Goal: Task Accomplishment & Management: Complete application form

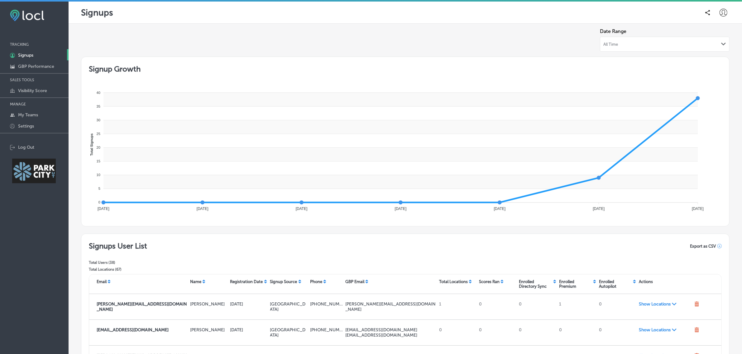
click at [721, 43] on icon "Path Created with Sketch." at bounding box center [723, 44] width 5 height 3
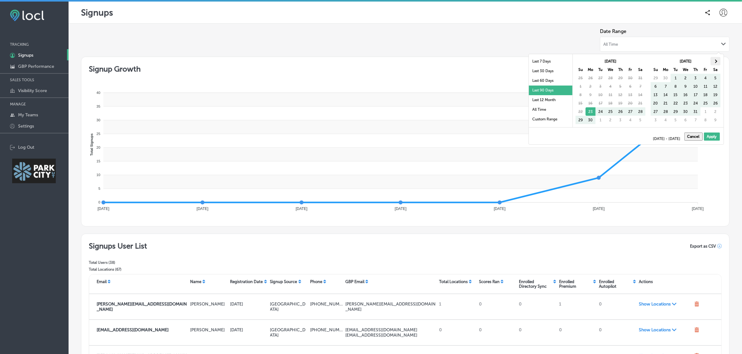
click at [717, 61] on span at bounding box center [714, 60] width 3 height 3
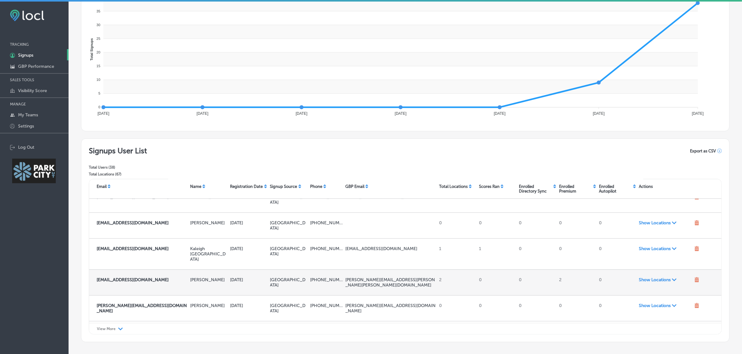
scroll to position [198, 0]
click at [655, 277] on span "Show Locations Path Created with Sketch." at bounding box center [664, 279] width 53 height 5
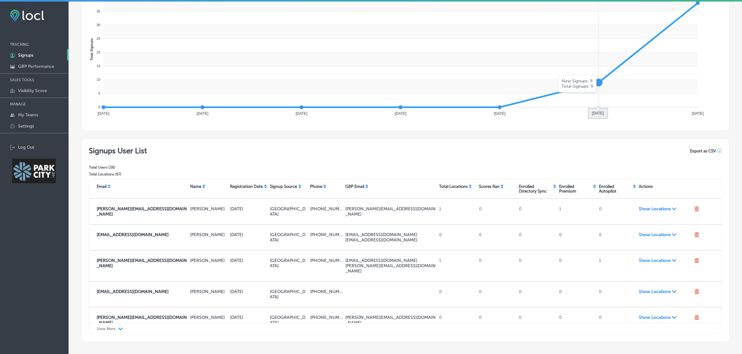
scroll to position [0, 0]
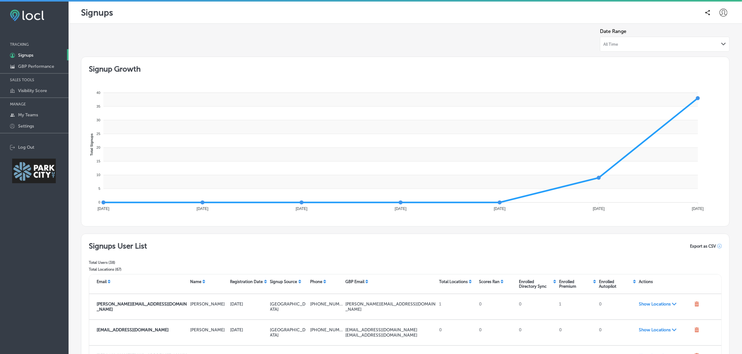
click at [721, 42] on div "Path Created with Sketch." at bounding box center [723, 44] width 5 height 5
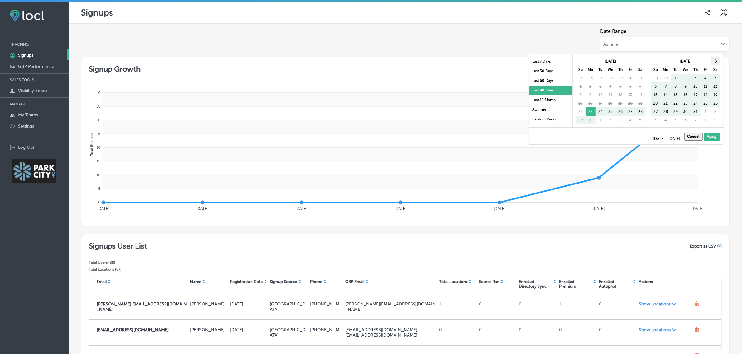
click at [715, 61] on span at bounding box center [714, 60] width 3 height 3
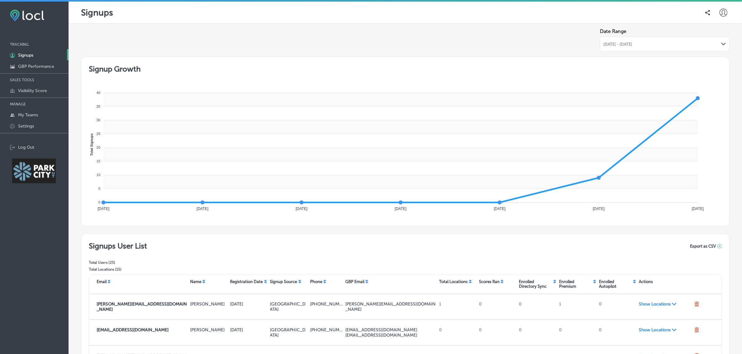
scroll to position [131, 0]
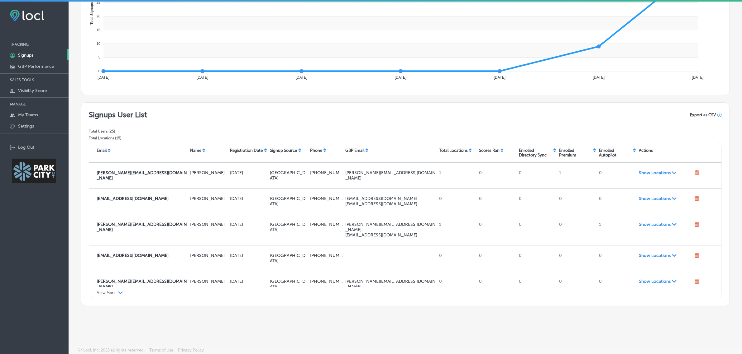
click at [109, 296] on div "View More Path Created with Sketch." at bounding box center [405, 293] width 632 height 12
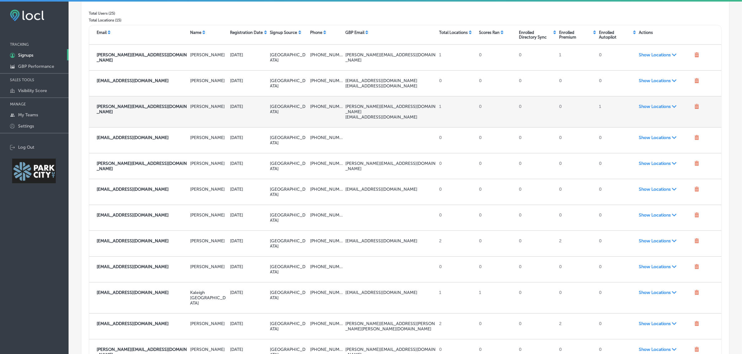
scroll to position [250, 0]
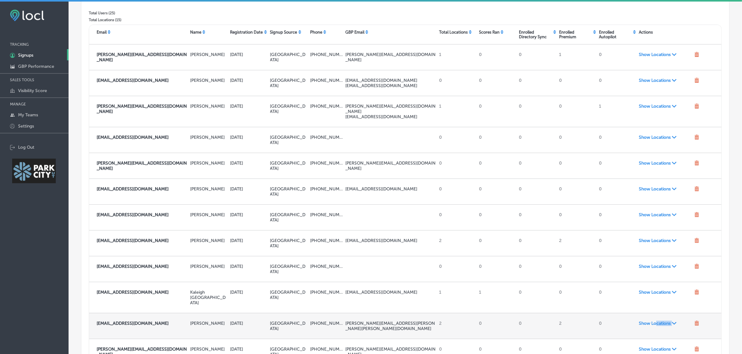
drag, startPoint x: 650, startPoint y: 284, endPoint x: 650, endPoint y: 278, distance: 5.9
click at [650, 319] on div "Show Locations Path Created with Sketch." at bounding box center [663, 327] width 55 height 16
click at [650, 321] on span "Show Locations Path Created with Sketch." at bounding box center [664, 323] width 53 height 5
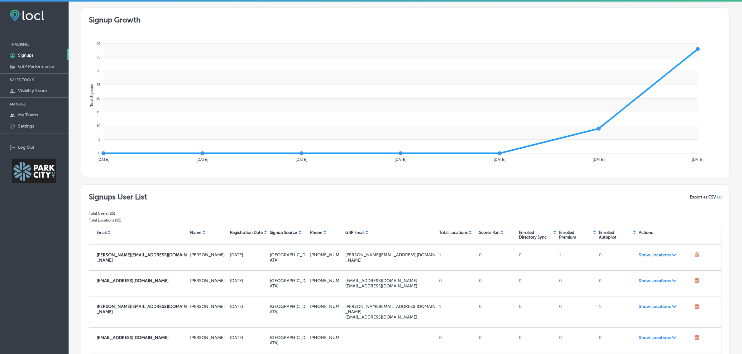
scroll to position [0, 0]
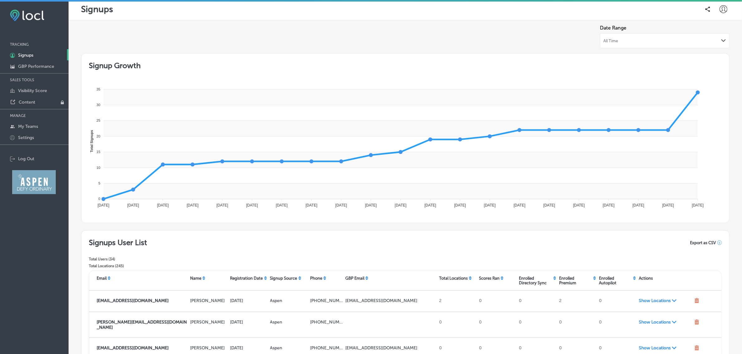
scroll to position [131, 0]
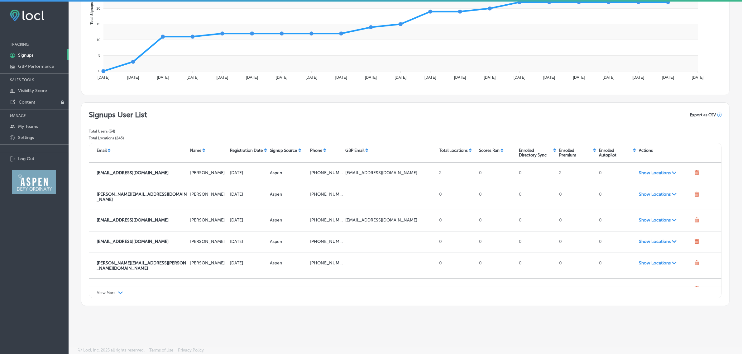
click at [110, 293] on p "View More" at bounding box center [106, 293] width 19 height 4
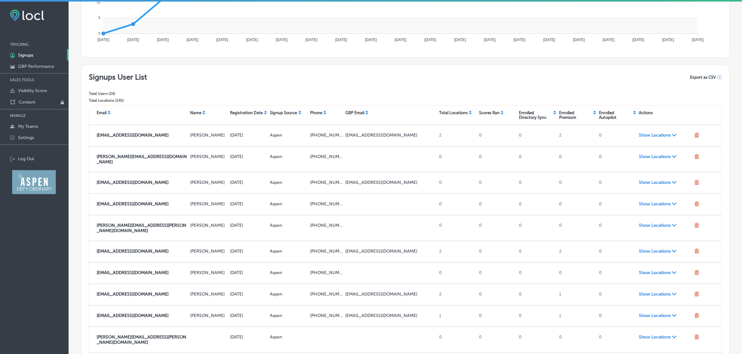
scroll to position [0, 0]
